Goal: Contribute content: Contribute content

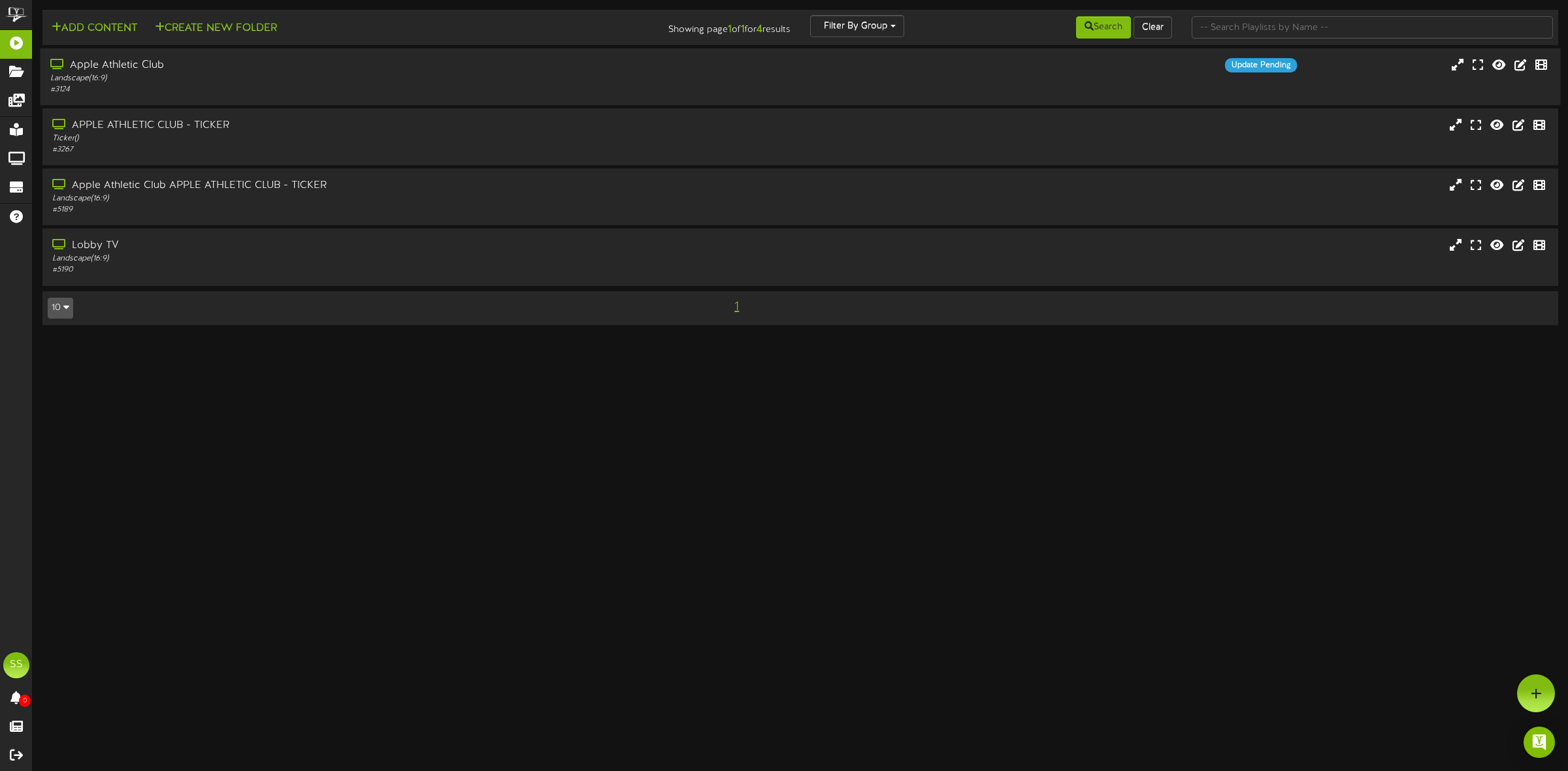
click at [137, 72] on div "Apple Athletic Club" at bounding box center [357, 66] width 614 height 15
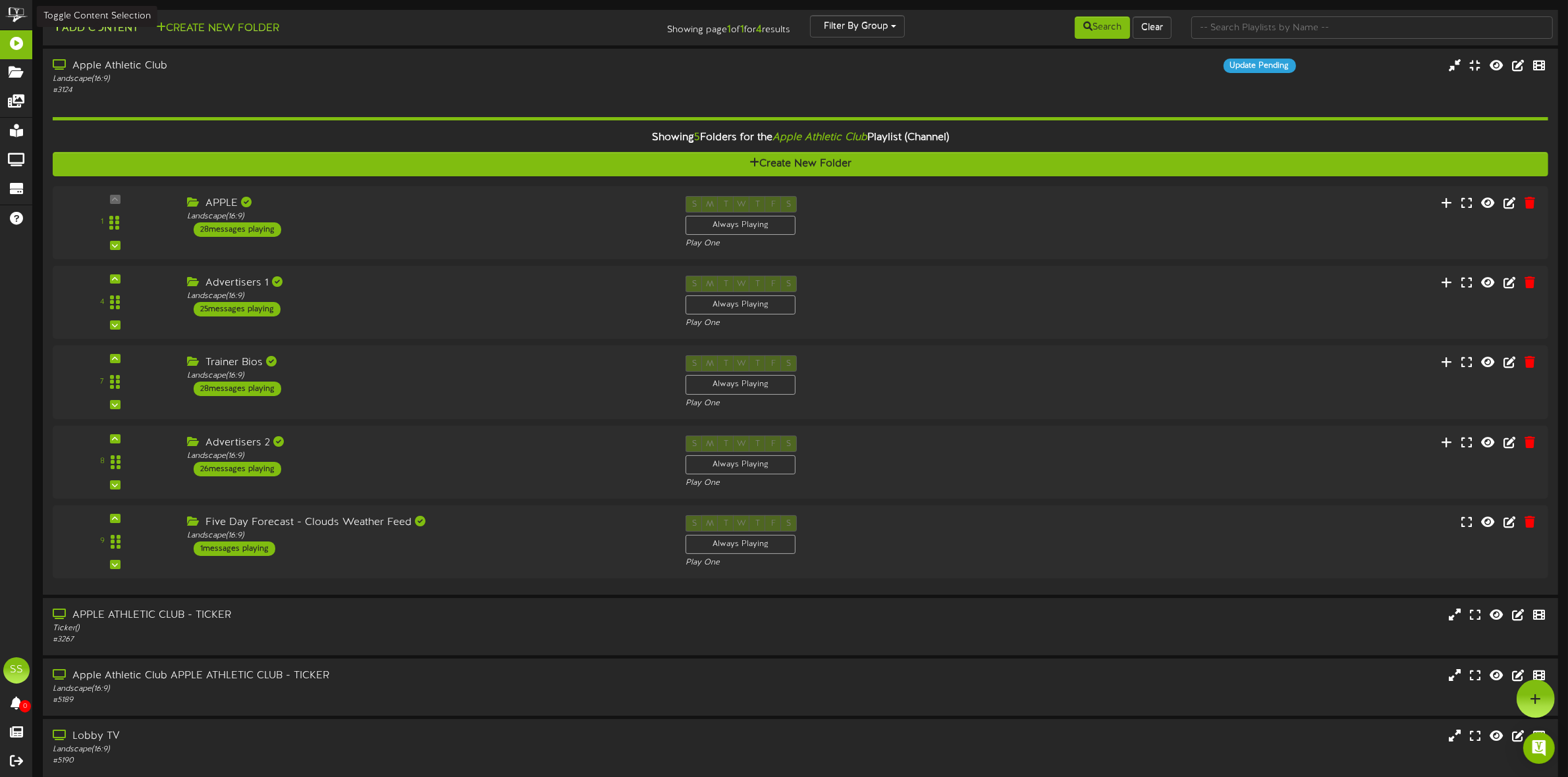
click at [90, 27] on button "Add Content" at bounding box center [95, 29] width 94 height 17
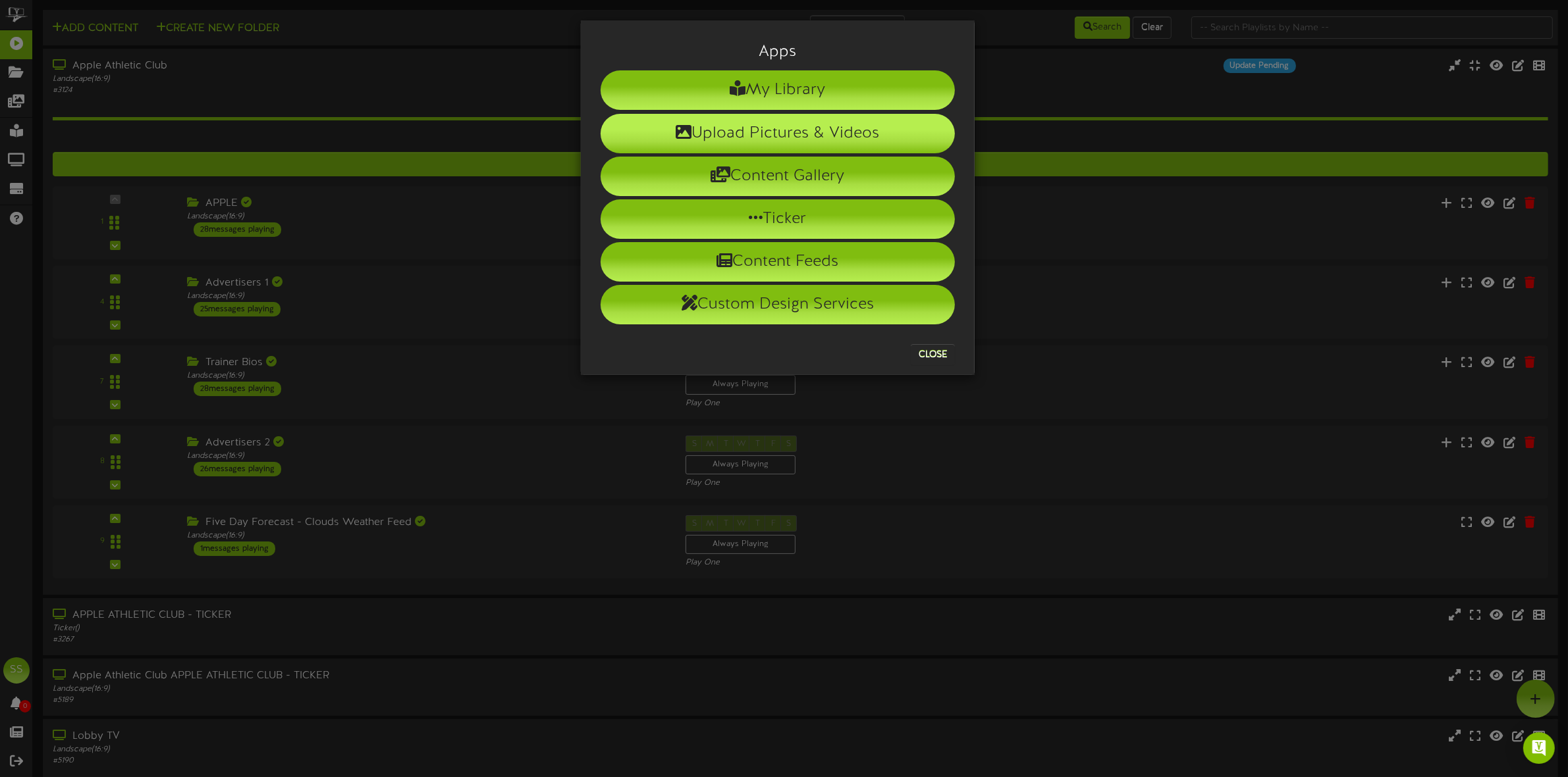
click at [812, 130] on li "Upload Pictures & Videos" at bounding box center [777, 133] width 354 height 39
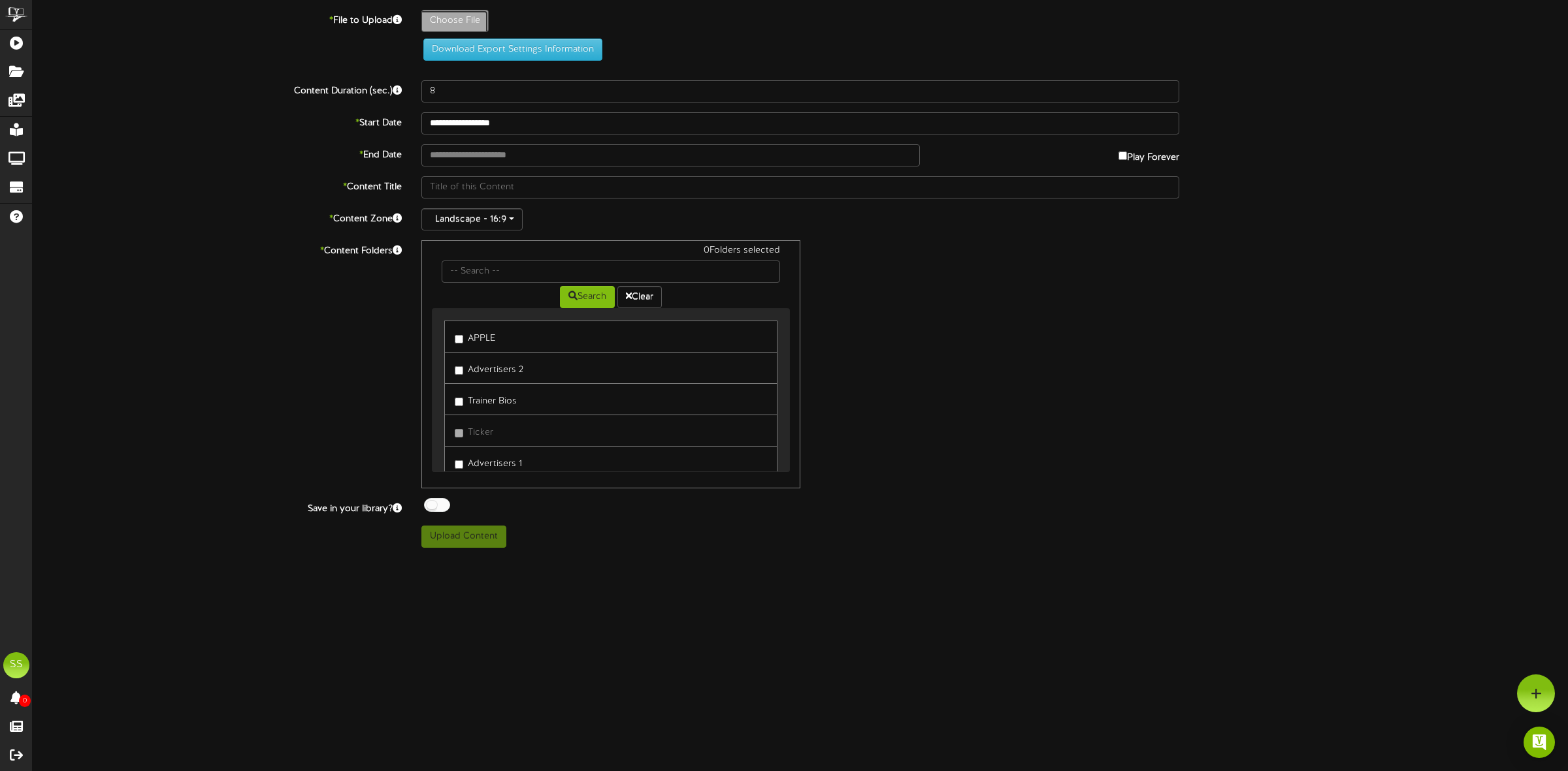
type input "**********"
type input "volleyballlessonsandplay-revel"
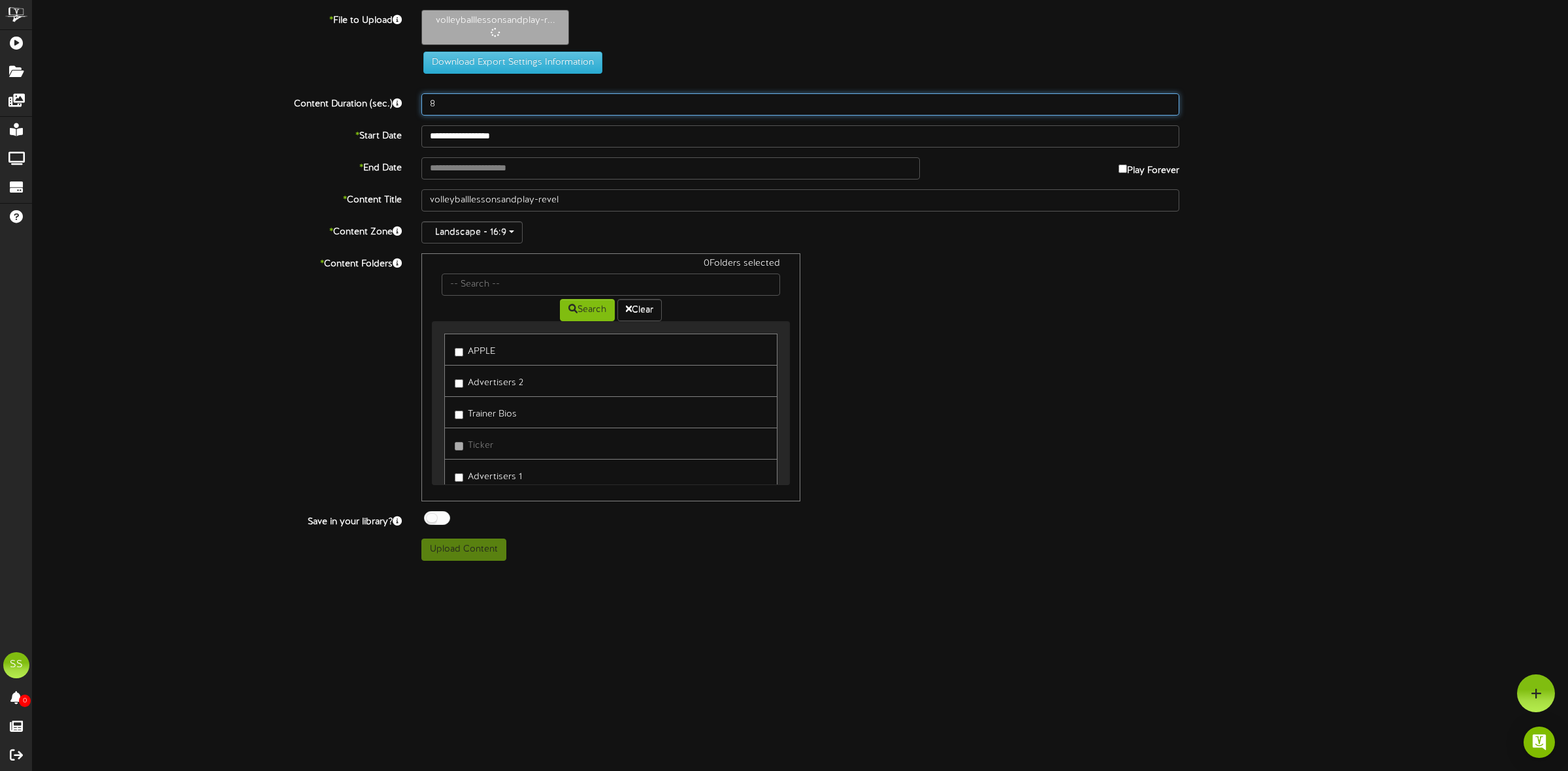
drag, startPoint x: 449, startPoint y: 105, endPoint x: 402, endPoint y: 105, distance: 47.0
click at [402, 105] on div "Content Duration (sec.) 8" at bounding box center [800, 104] width 1555 height 22
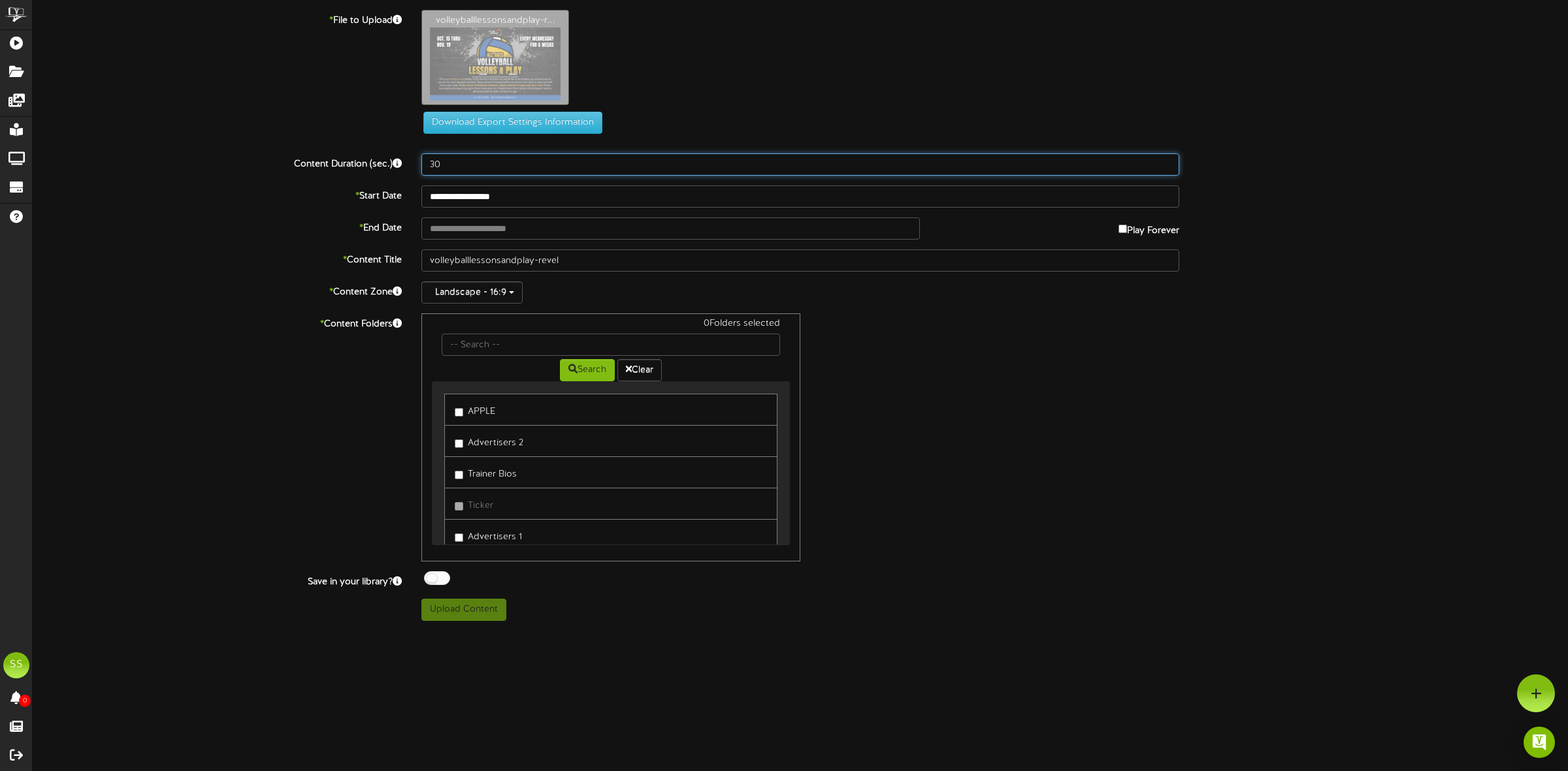
type input "30"
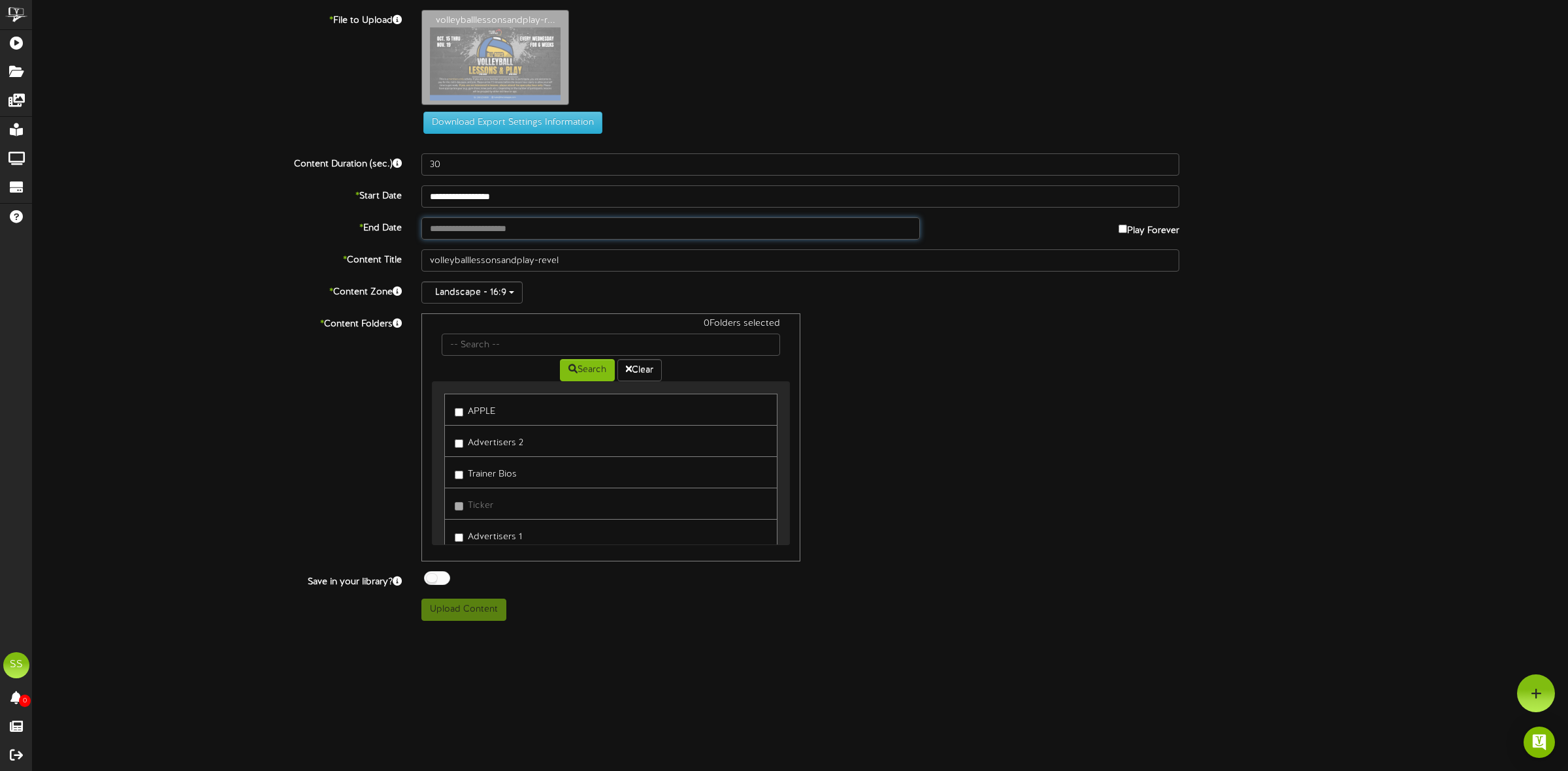
click at [482, 226] on input "text" at bounding box center [671, 228] width 499 height 22
type input "**********"
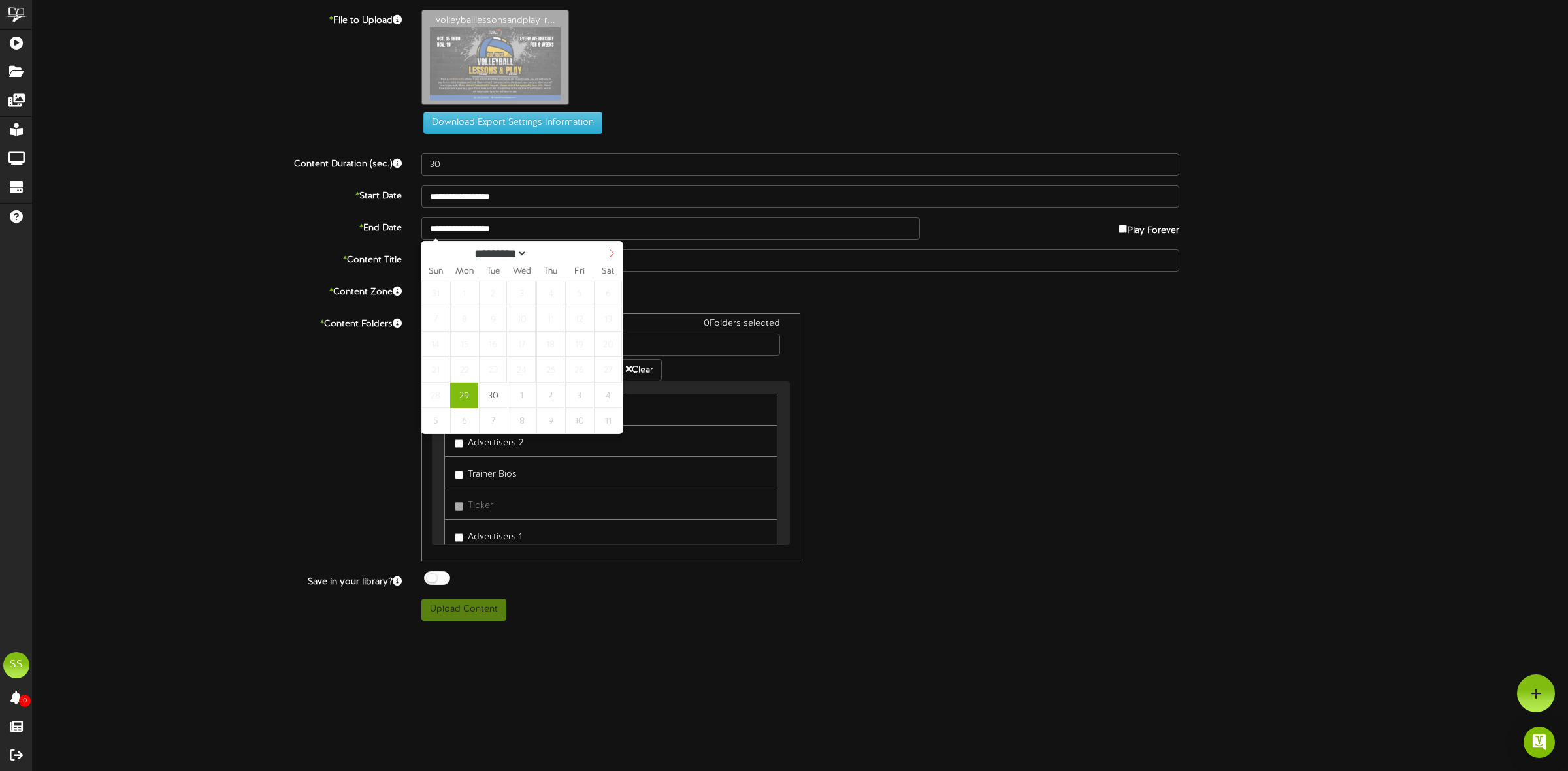
select select "*"
click at [613, 253] on icon at bounding box center [612, 253] width 9 height 9
type input "**********"
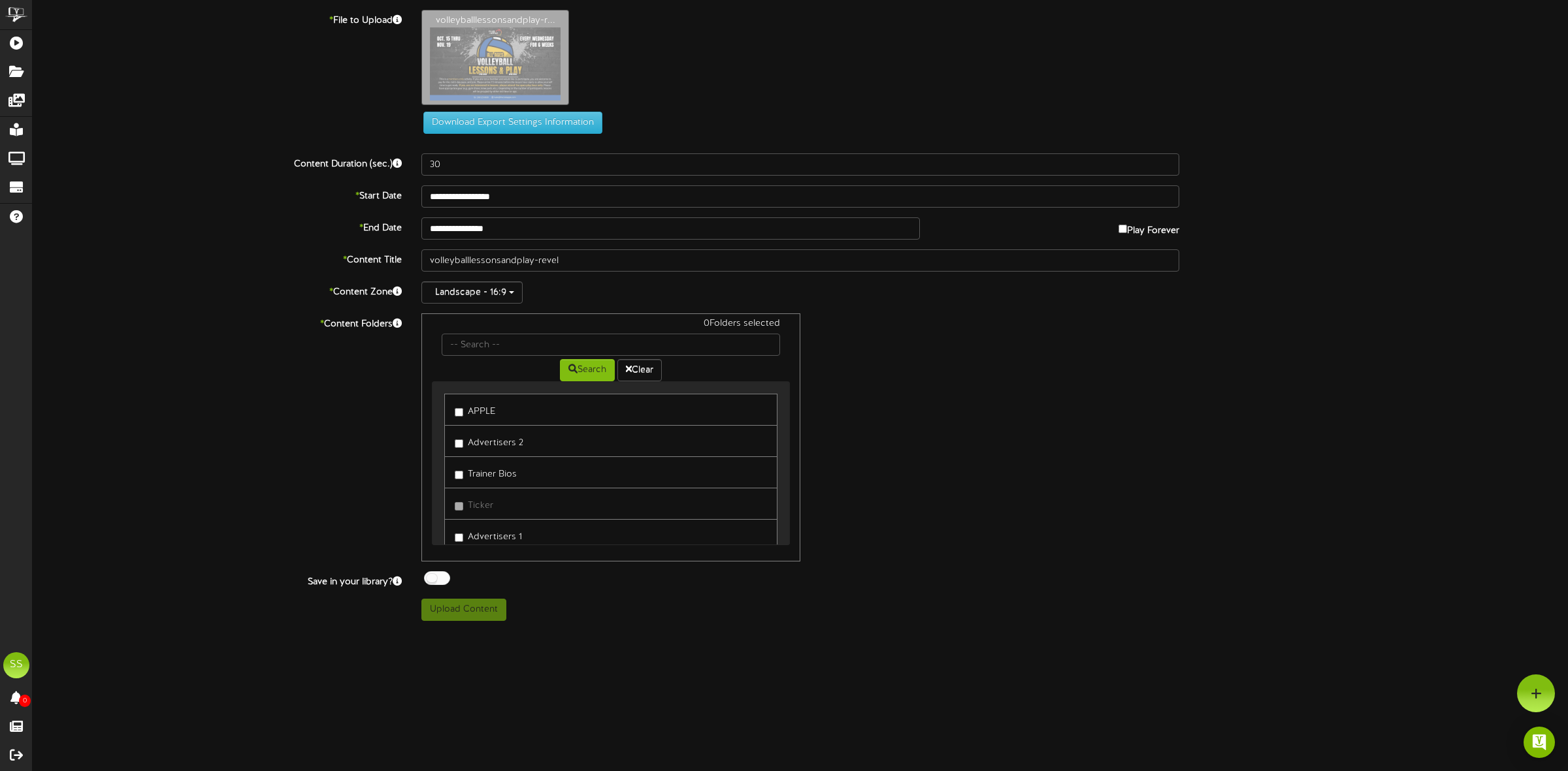
click at [487, 406] on label "APPLE" at bounding box center [475, 410] width 40 height 18
click at [442, 583] on div at bounding box center [436, 578] width 26 height 14
click at [452, 615] on button "Upload Content" at bounding box center [464, 609] width 85 height 22
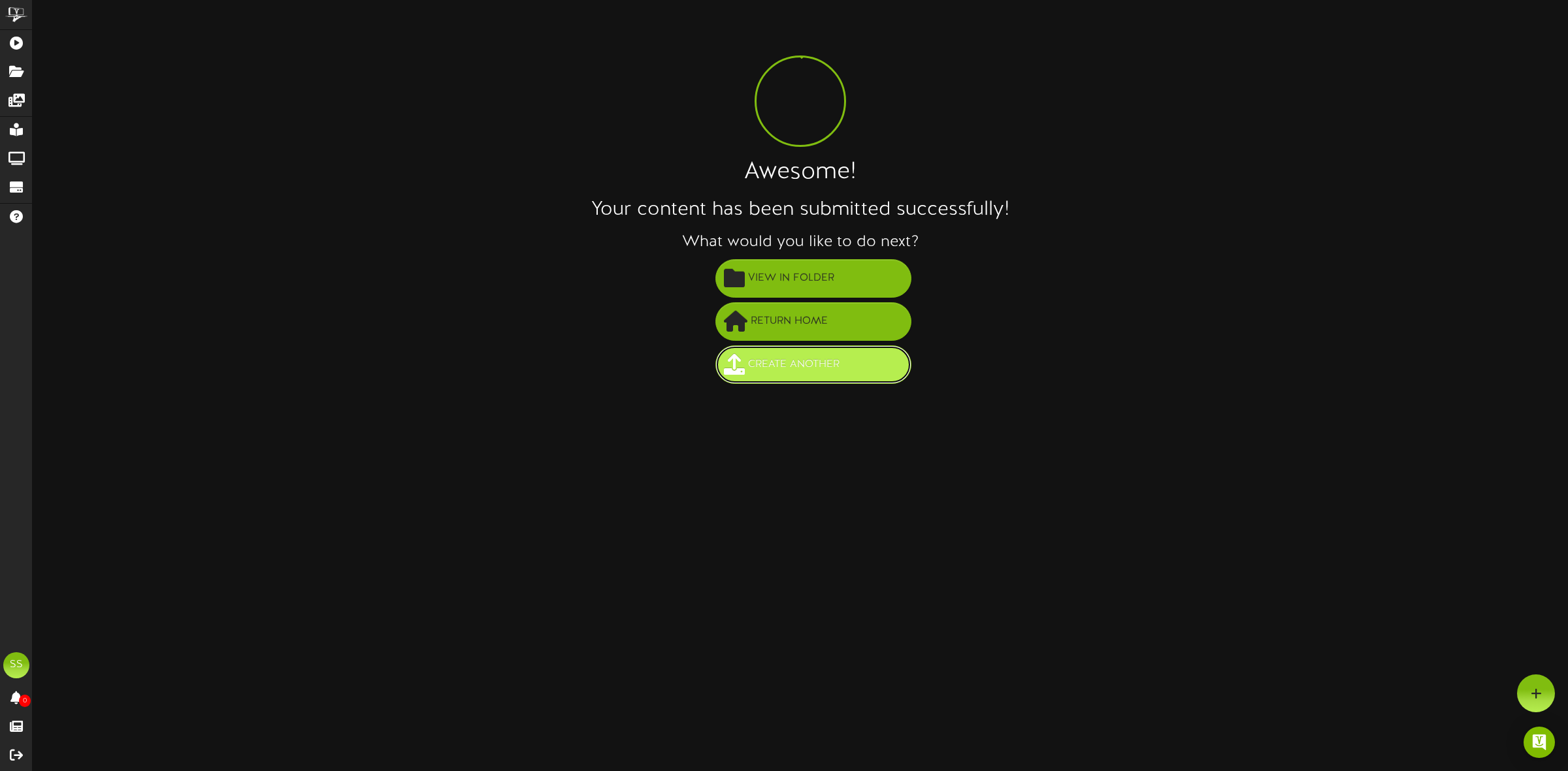
click at [782, 365] on span "Create Another" at bounding box center [794, 365] width 98 height 22
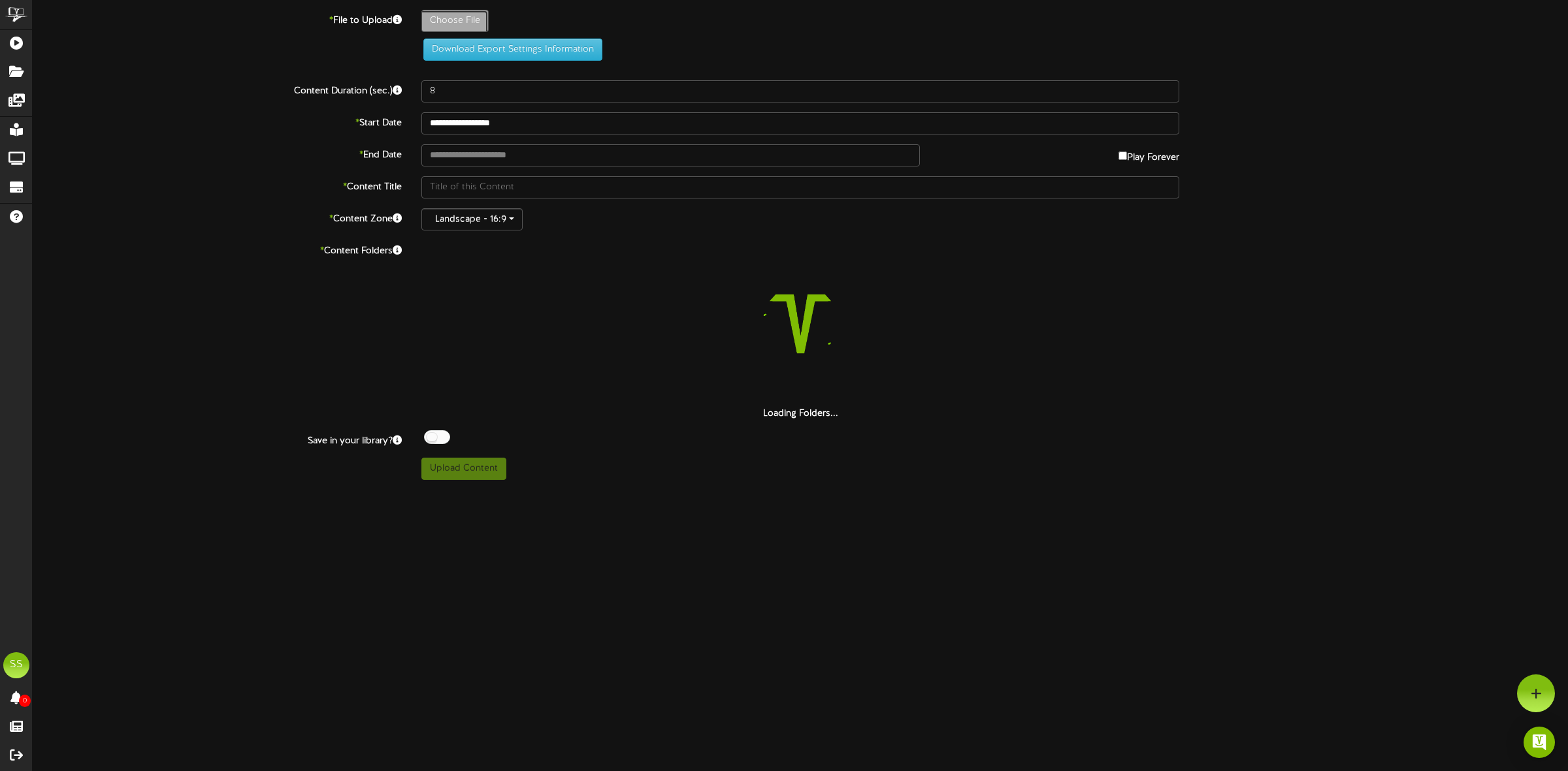
type input "**********"
type input "volleyballlessonsandplay-revel"
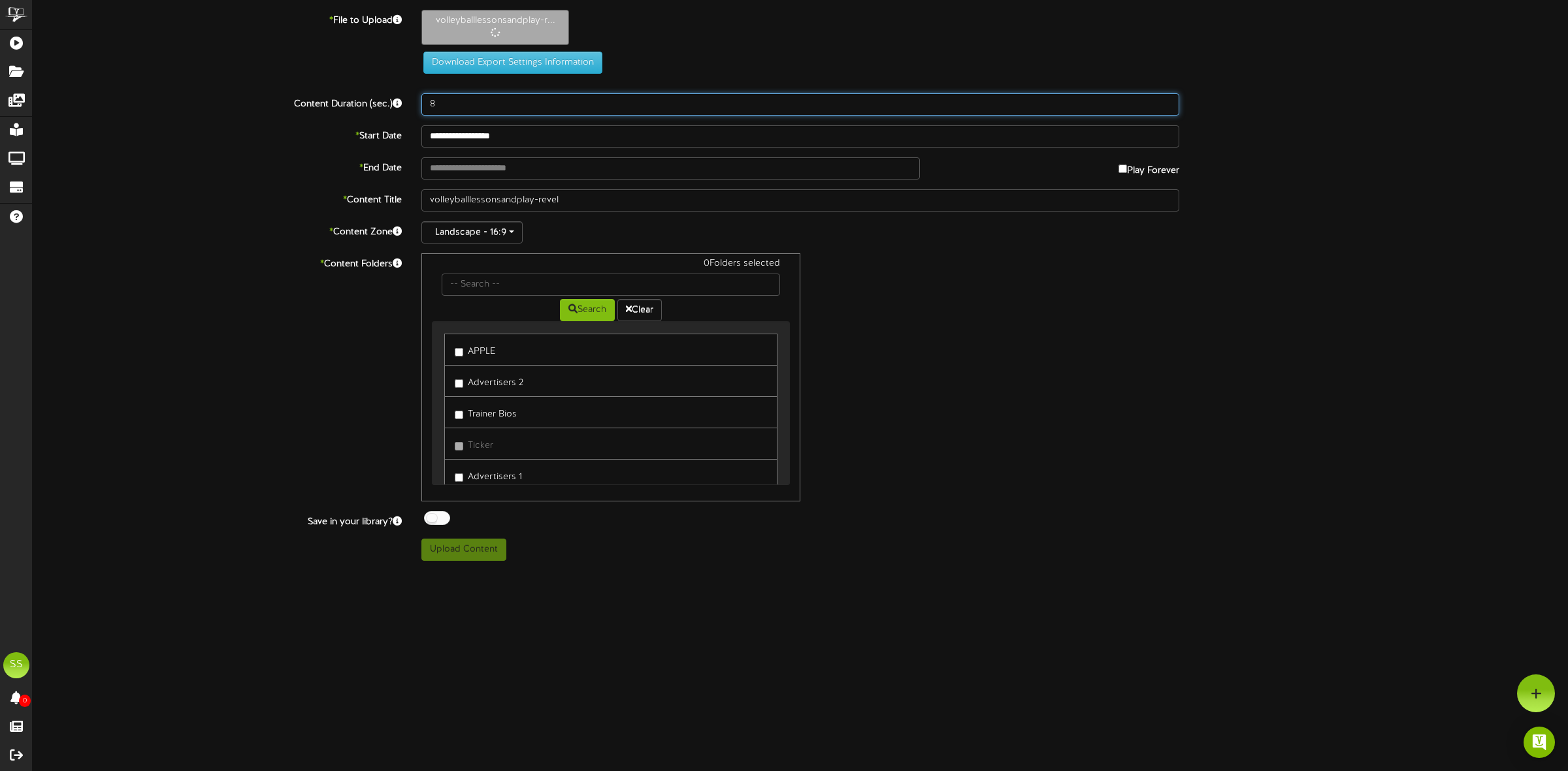
drag, startPoint x: 439, startPoint y: 95, endPoint x: 411, endPoint y: 99, distance: 28.3
click at [411, 99] on div "Content Duration (sec.) 8" at bounding box center [800, 104] width 1555 height 22
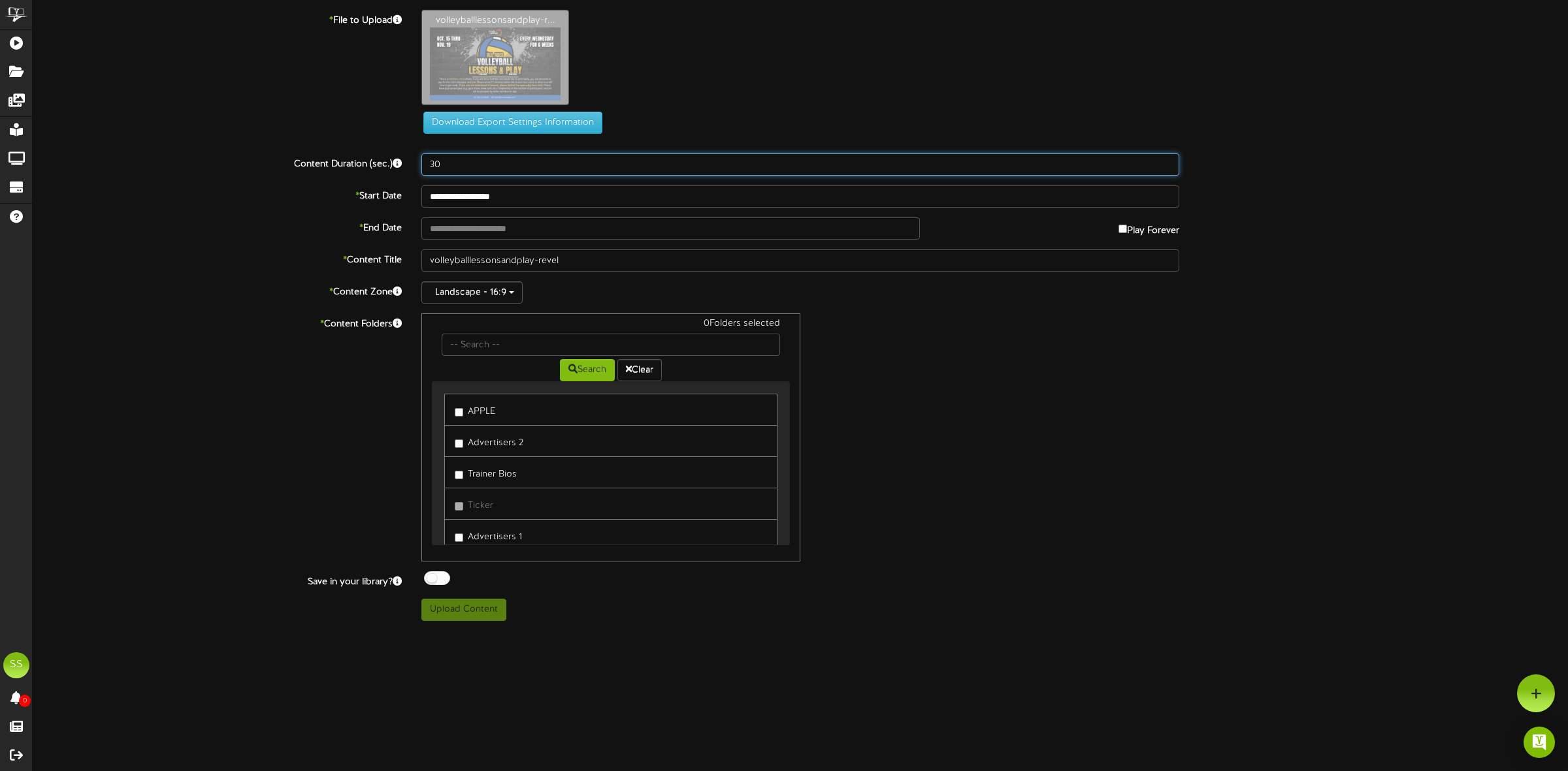
type input "30"
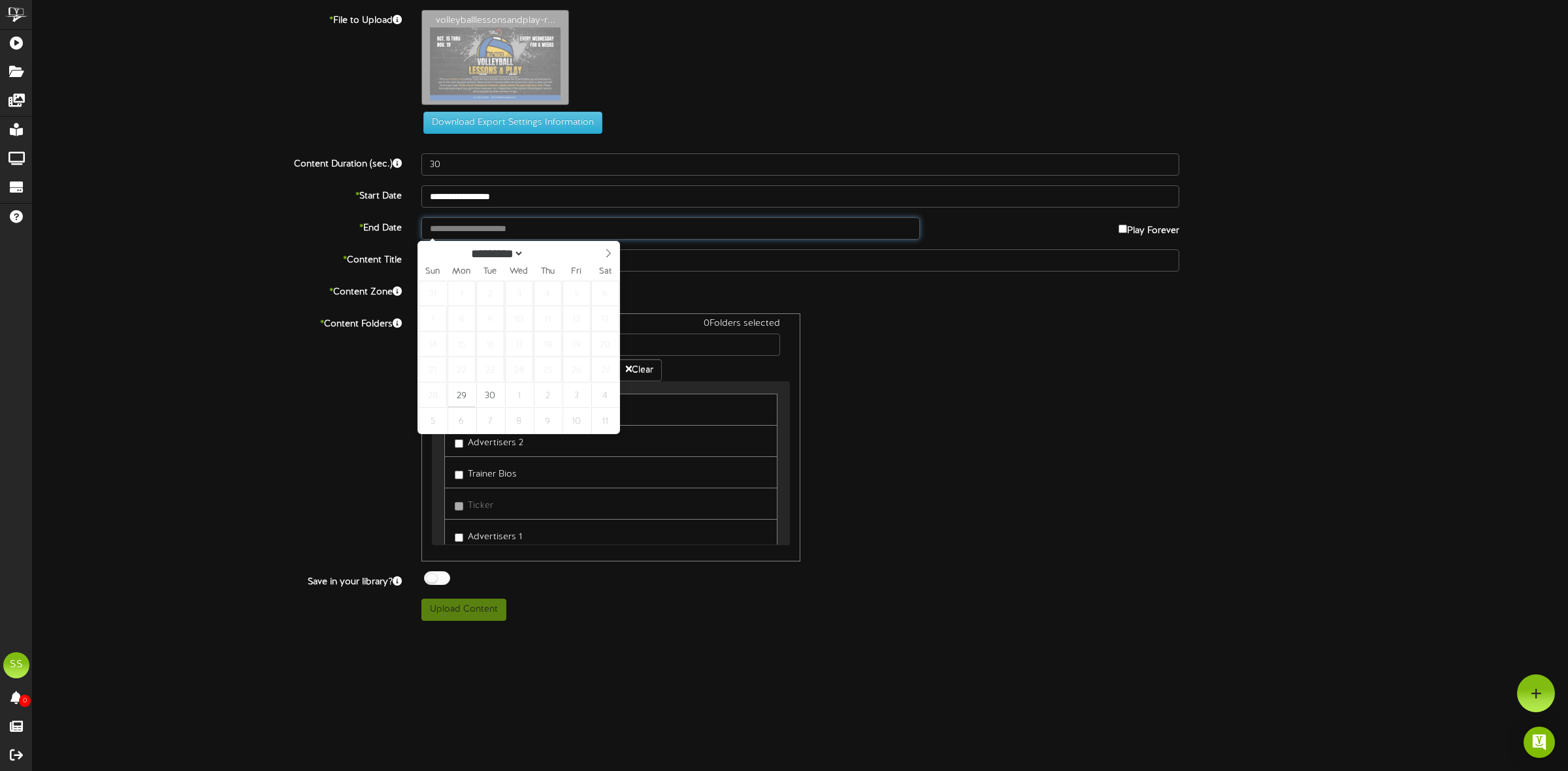
click at [469, 223] on input "text" at bounding box center [671, 228] width 499 height 22
type input "**********"
select select "*"
click at [609, 249] on span at bounding box center [611, 253] width 22 height 22
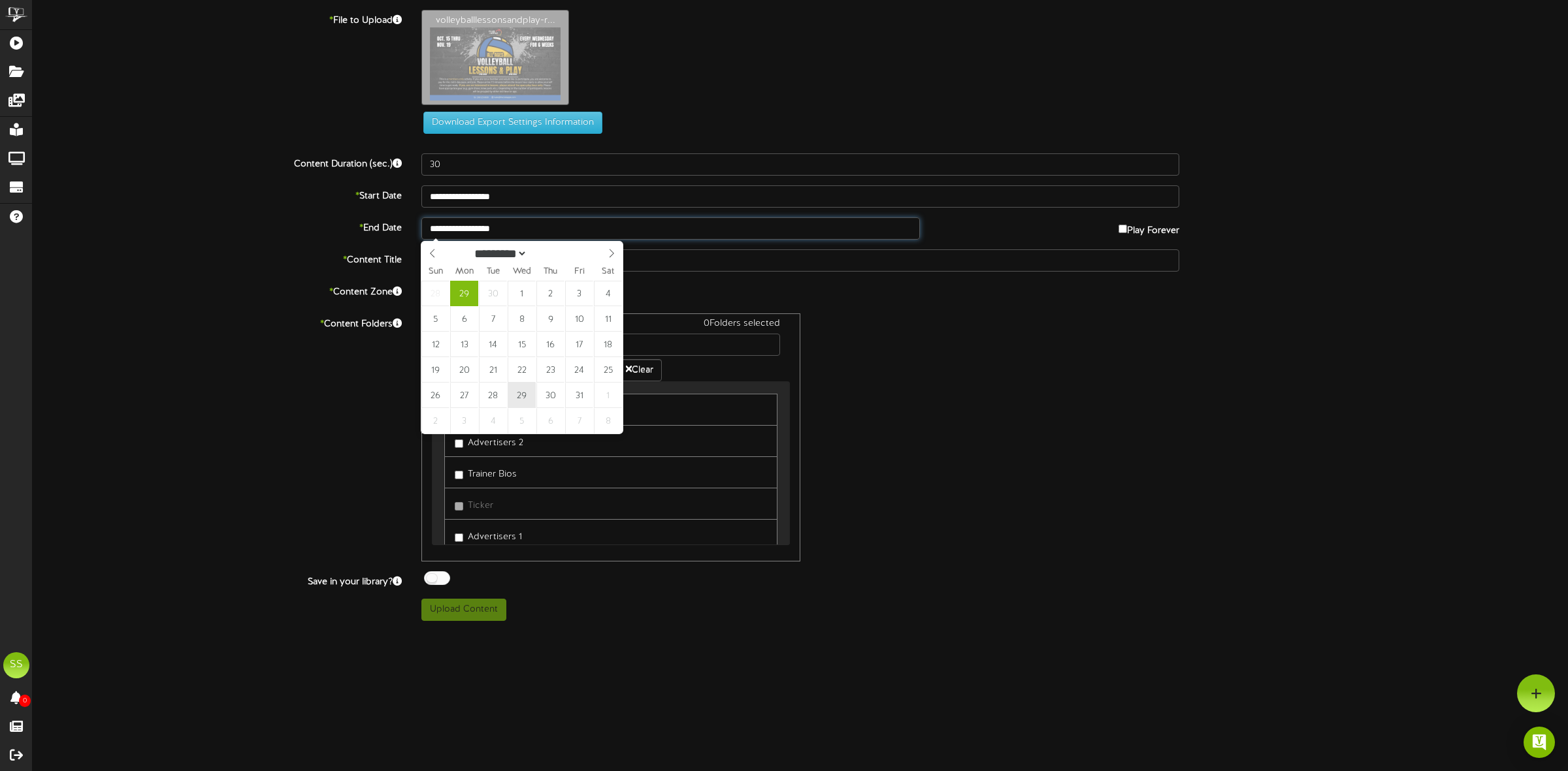
type input "**********"
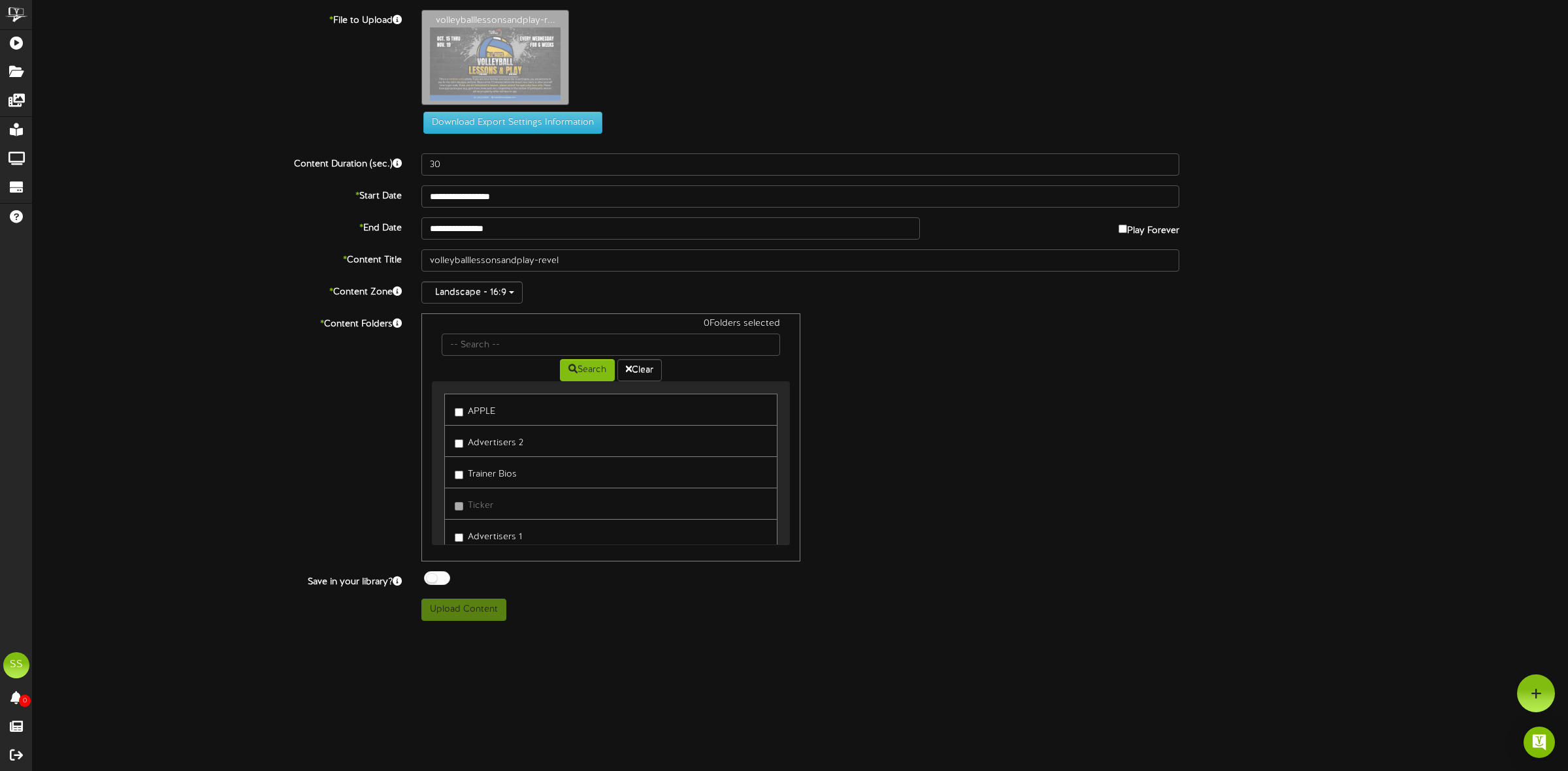
click at [489, 409] on label "APPLE" at bounding box center [475, 410] width 40 height 18
click at [440, 585] on div at bounding box center [436, 578] width 26 height 14
click at [451, 611] on button "Upload Content" at bounding box center [464, 609] width 85 height 22
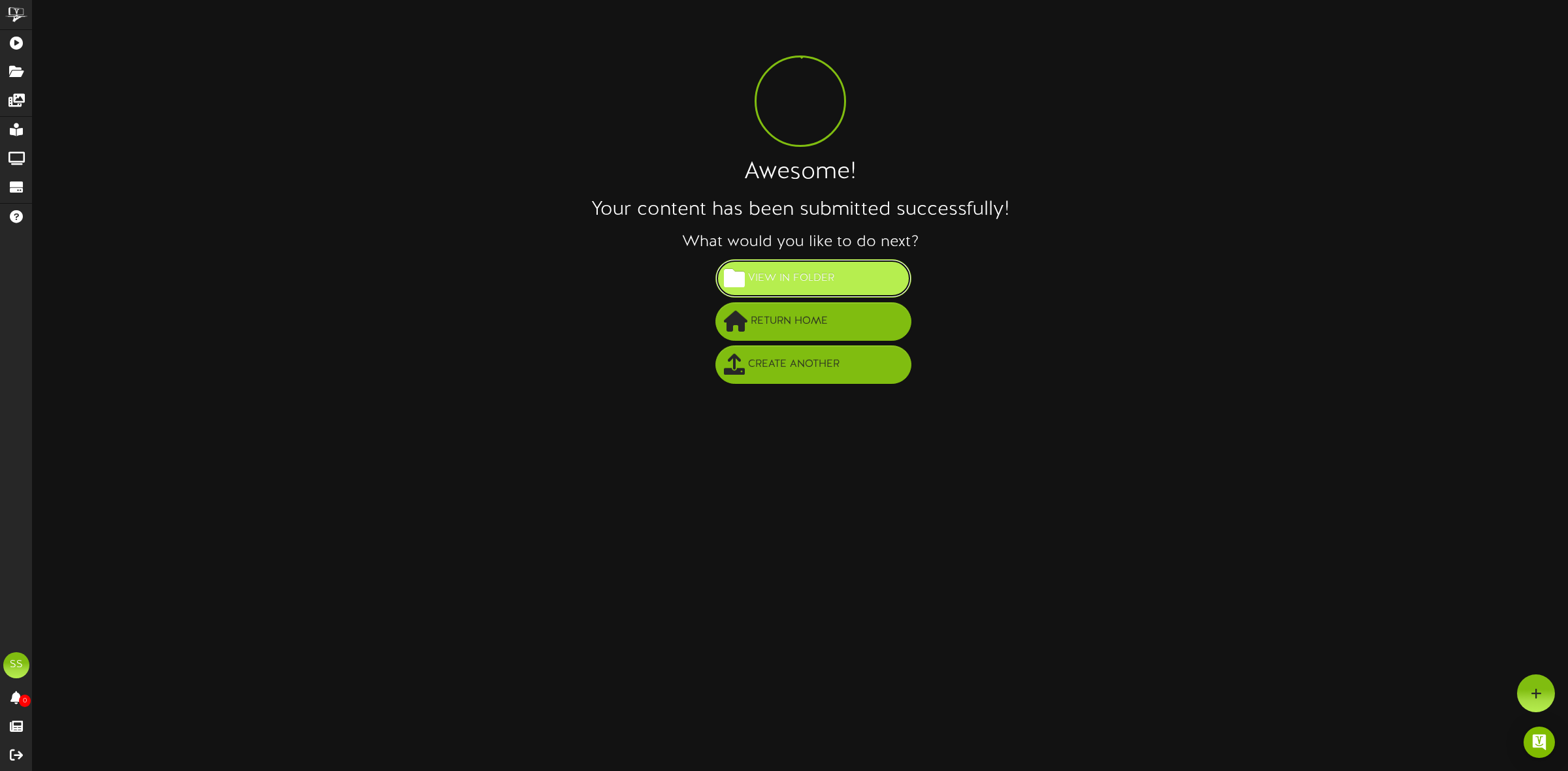
click at [806, 272] on span "View in Folder" at bounding box center [791, 278] width 93 height 22
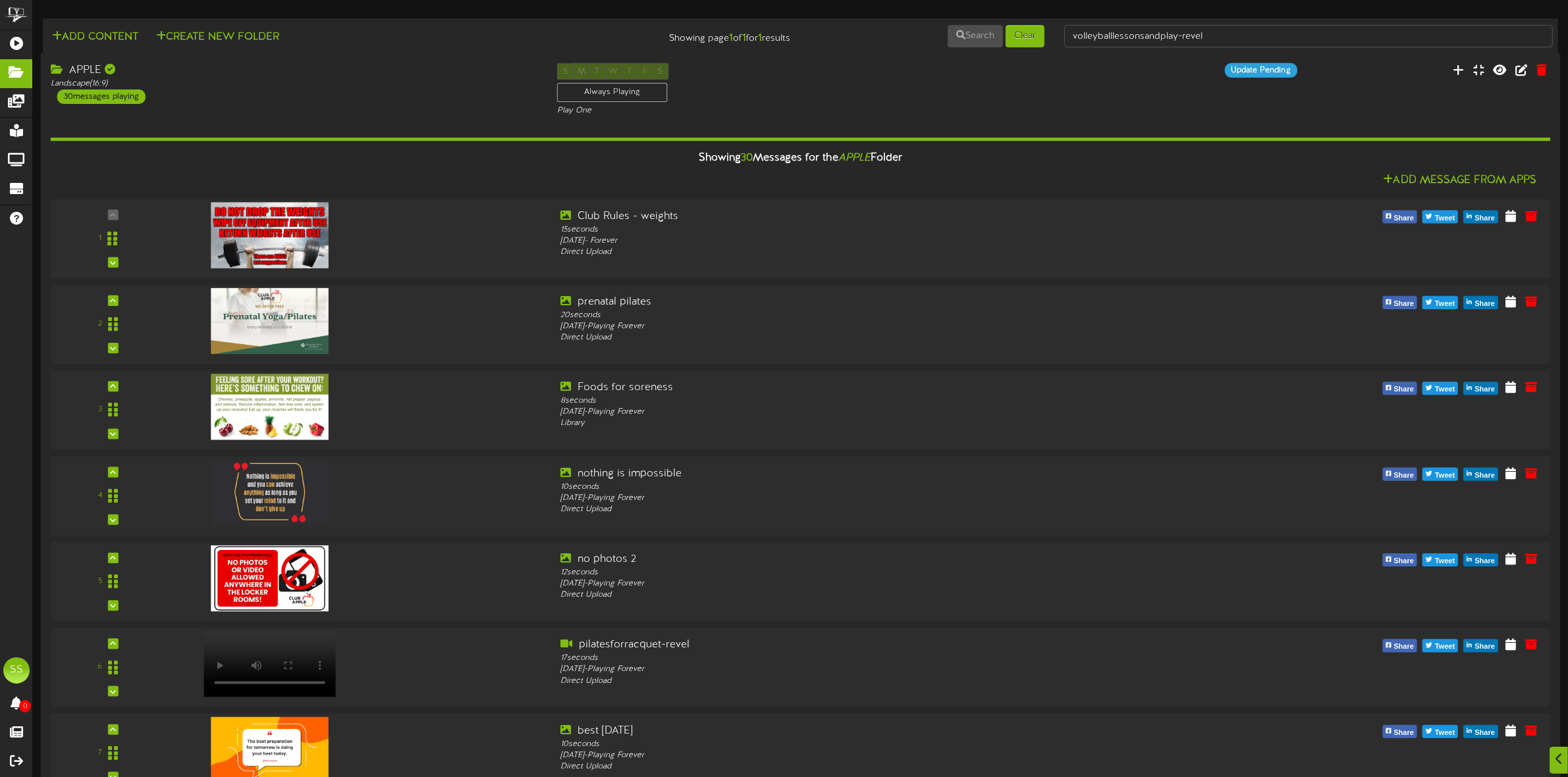
scroll to position [2006, 0]
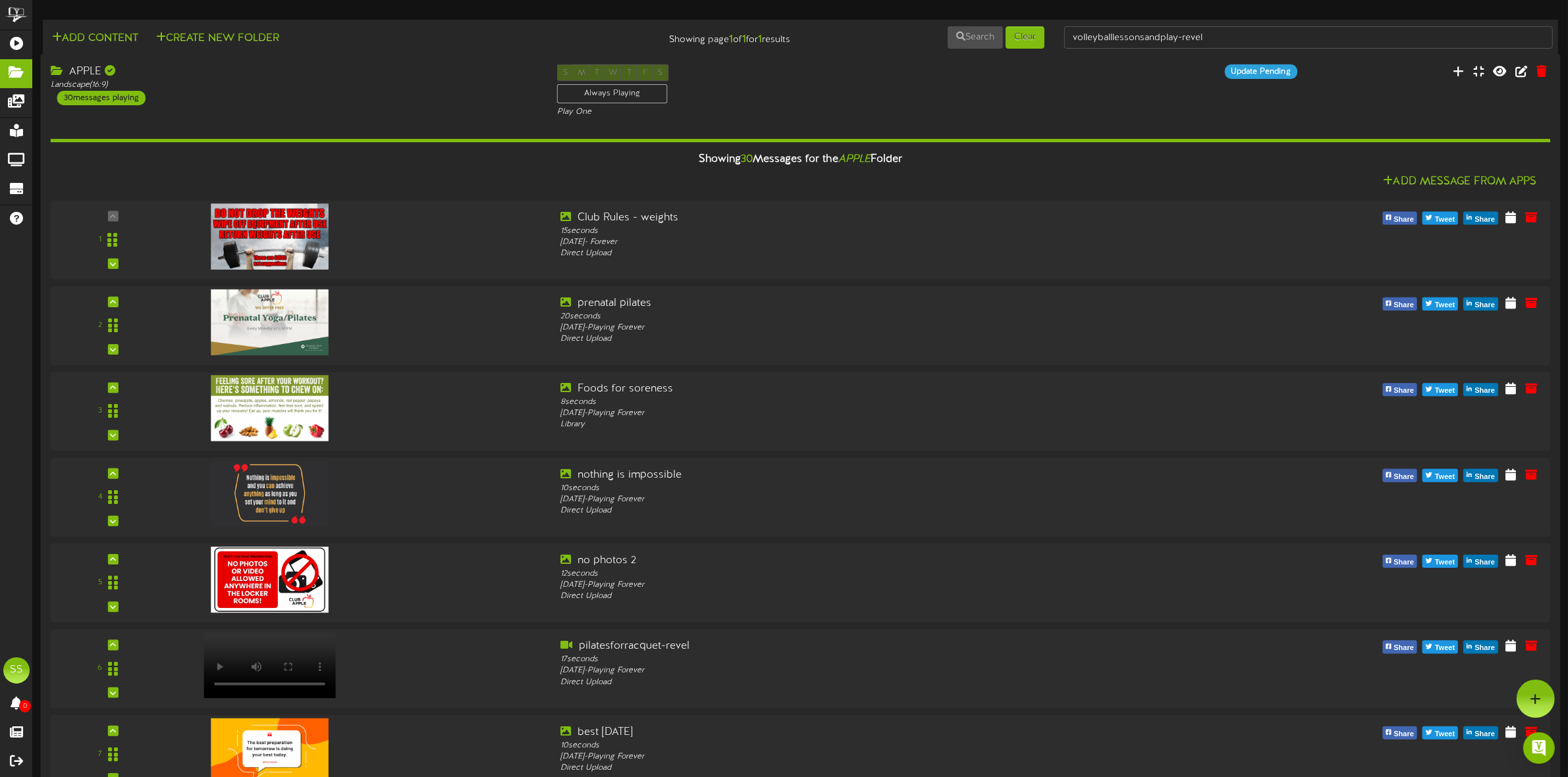
scroll to position [1345, 0]
